Goal: Information Seeking & Learning: Check status

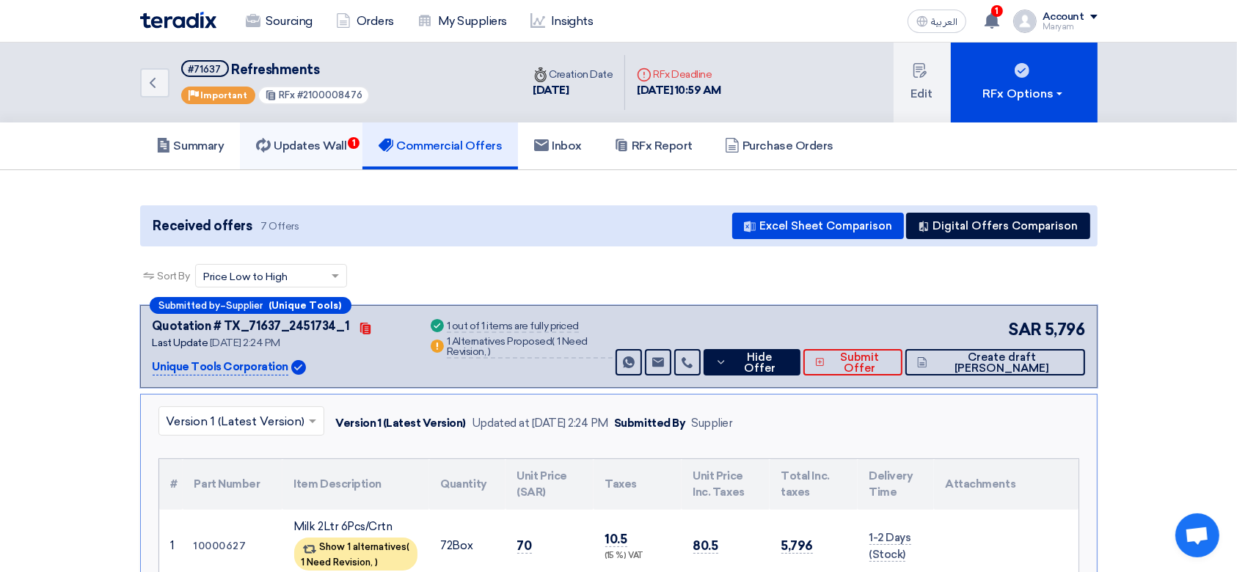
click at [327, 153] on link "Updates Wall 1" at bounding box center [301, 146] width 123 height 47
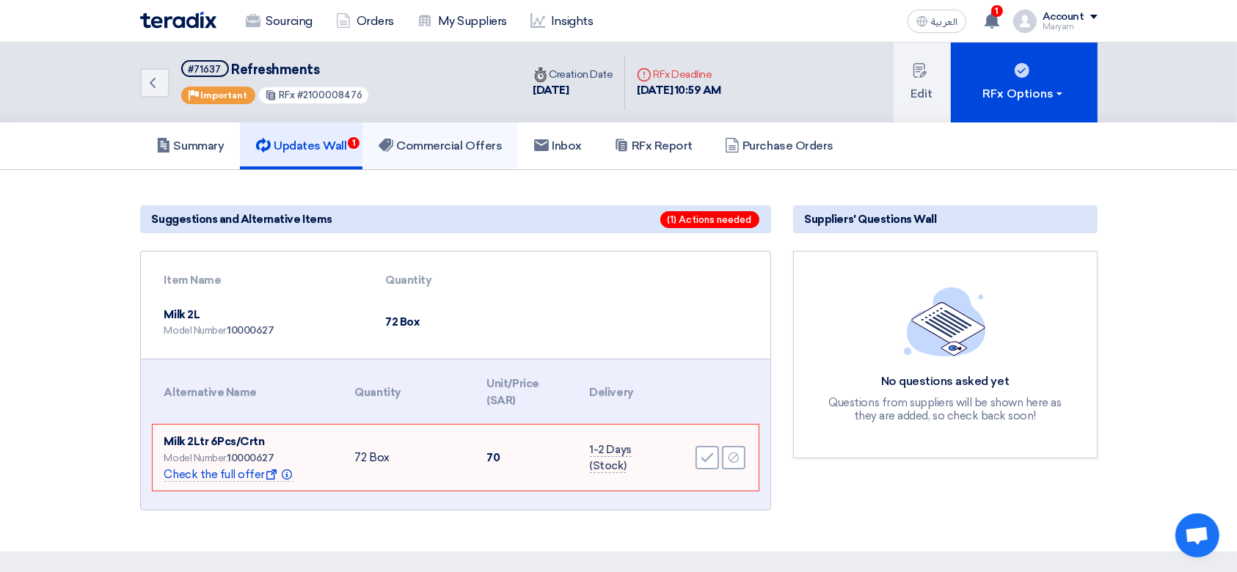
click at [500, 147] on h5 "Commercial Offers" at bounding box center [440, 146] width 123 height 15
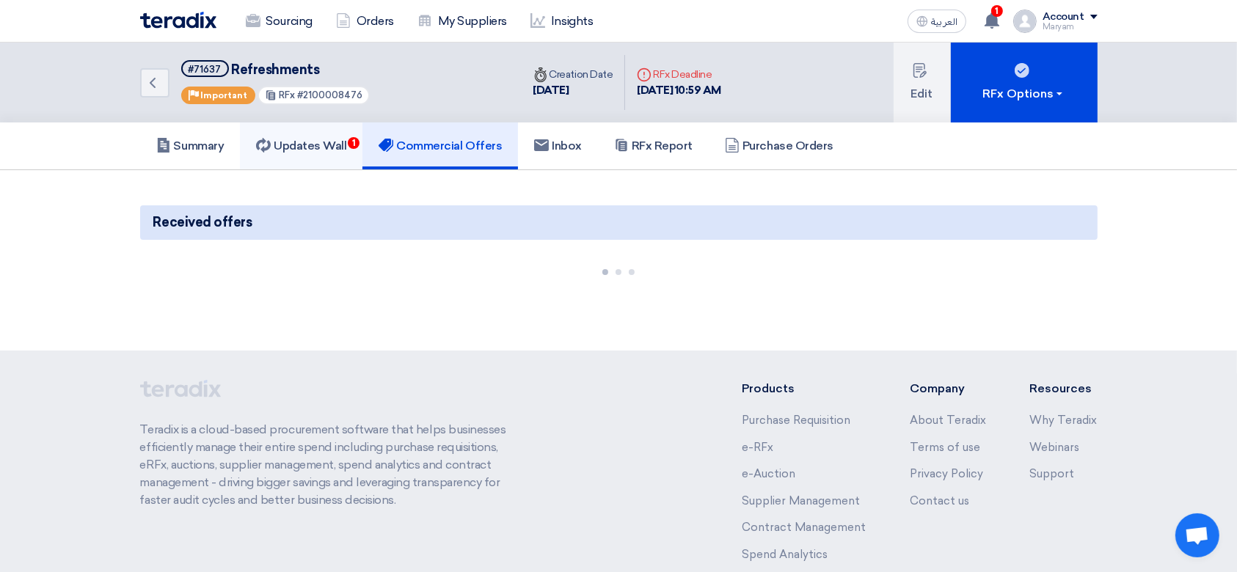
click at [315, 145] on h5 "Updates Wall 1" at bounding box center [301, 146] width 90 height 15
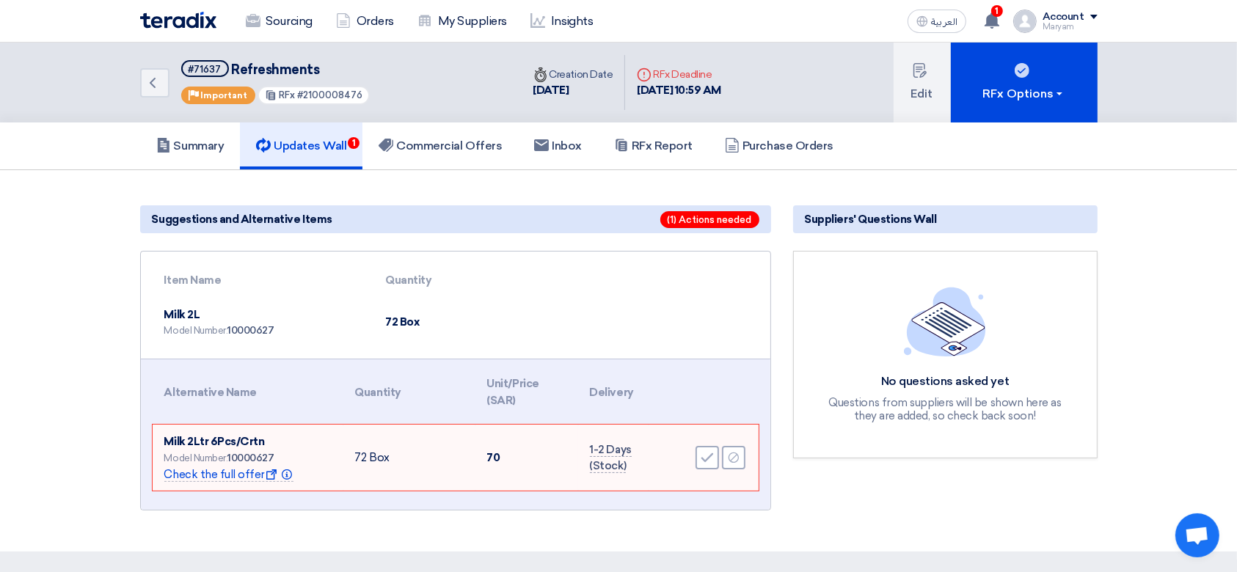
click at [314, 86] on div "RFx #2100008476" at bounding box center [314, 95] width 112 height 19
click at [434, 95] on div "Back #71637 Refreshments Priority Important RFx #2100008476" at bounding box center [331, 83] width 382 height 80
click at [95, 203] on section "Suggestions and Alternative Items (1) Actions needed Item Name Quantity Milk 2L…" at bounding box center [618, 361] width 1237 height 382
click at [162, 156] on link "Summary" at bounding box center [190, 146] width 101 height 47
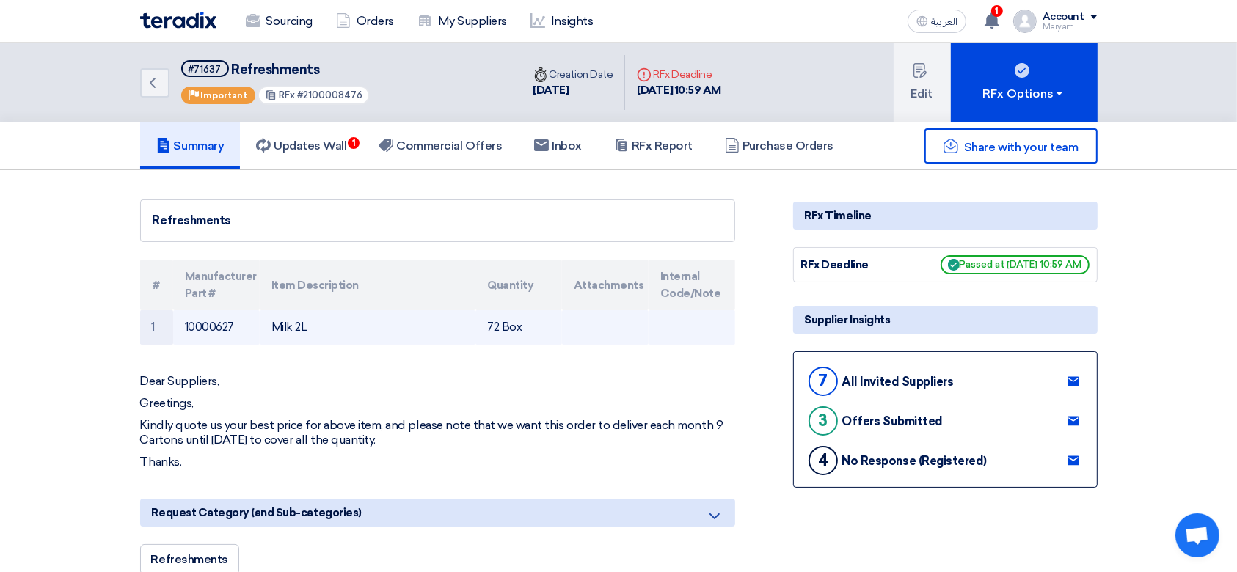
click at [299, 323] on td "Milk 2L" at bounding box center [368, 327] width 216 height 34
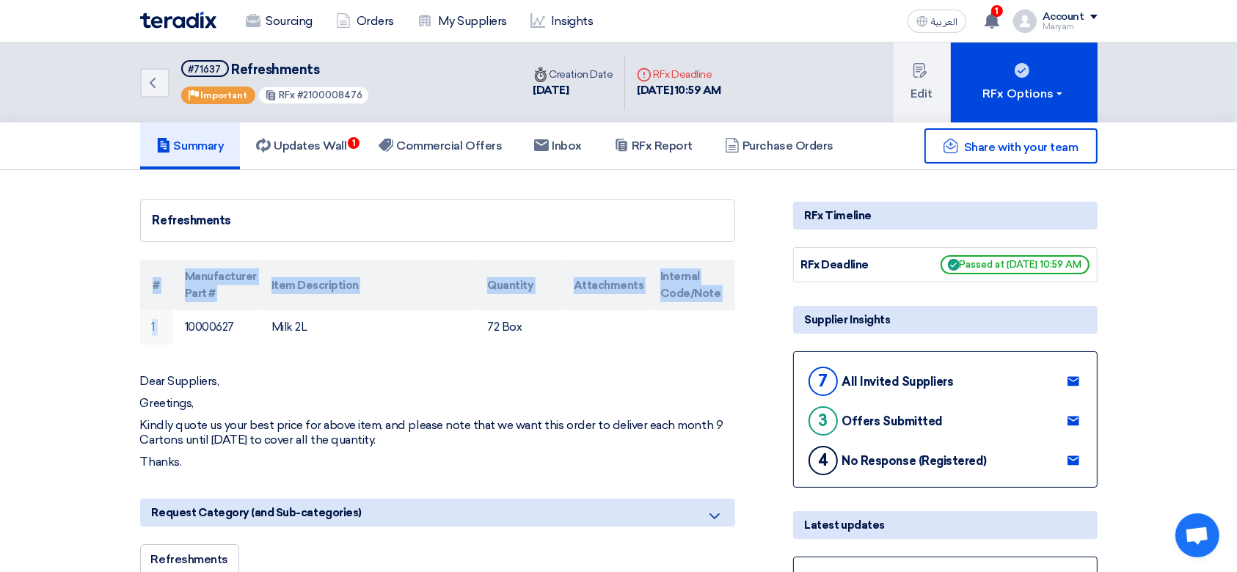
drag, startPoint x: 178, startPoint y: 324, endPoint x: 0, endPoint y: 318, distance: 178.4
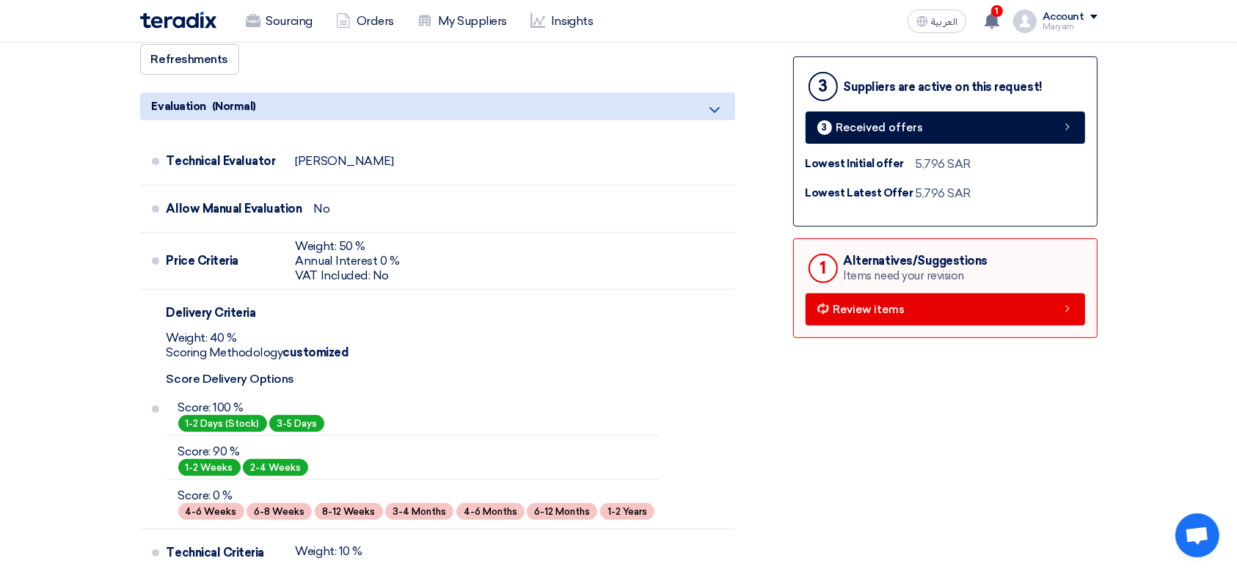
click at [1171, 302] on section "Refreshments # Manufacturer Part # Item Description Quantity Attachments Intern…" at bounding box center [618, 469] width 1237 height 1598
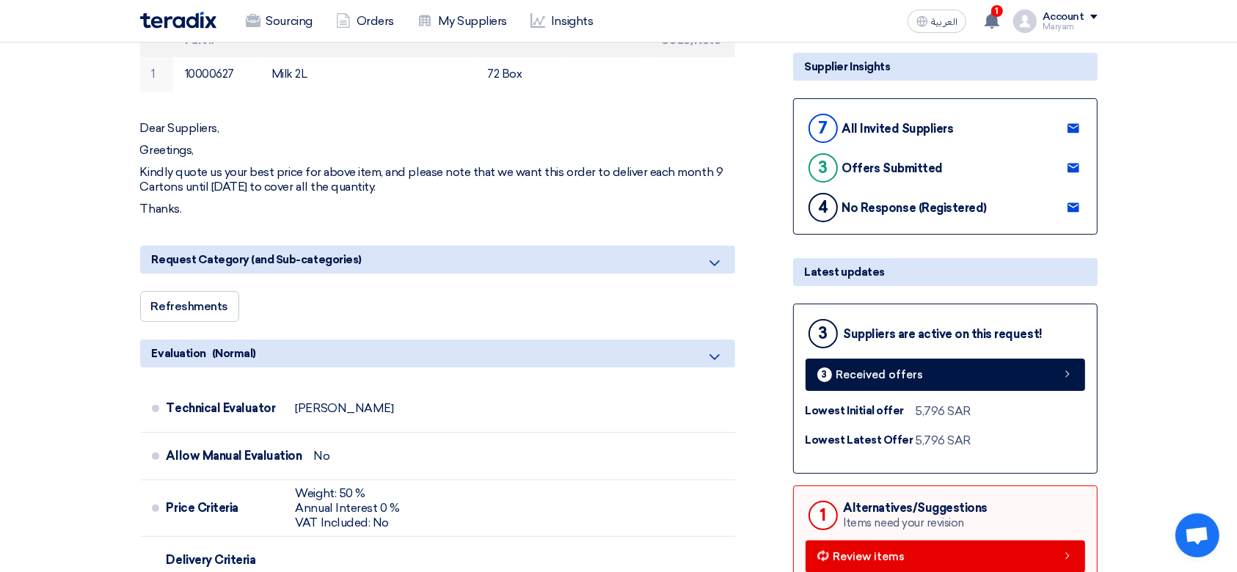
scroll to position [0, 0]
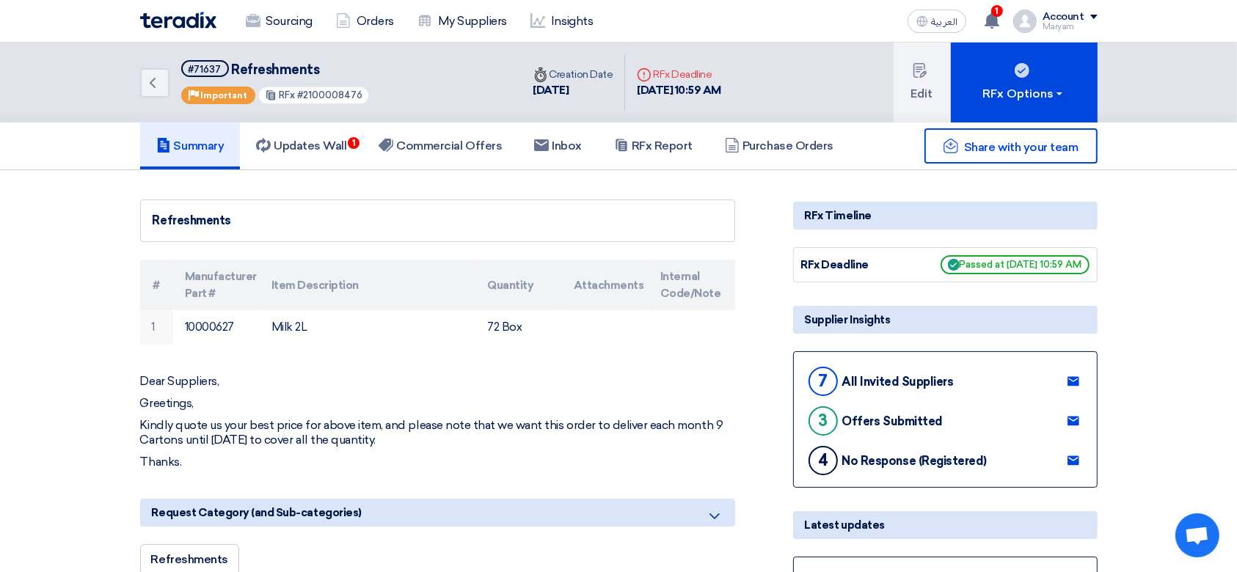
click at [287, 117] on div "Back #71637 Refreshments Priority Important RFx #2100008476" at bounding box center [331, 83] width 382 height 80
click at [287, 152] on link "Updates Wall 1" at bounding box center [301, 146] width 123 height 47
